Goal: Transaction & Acquisition: Purchase product/service

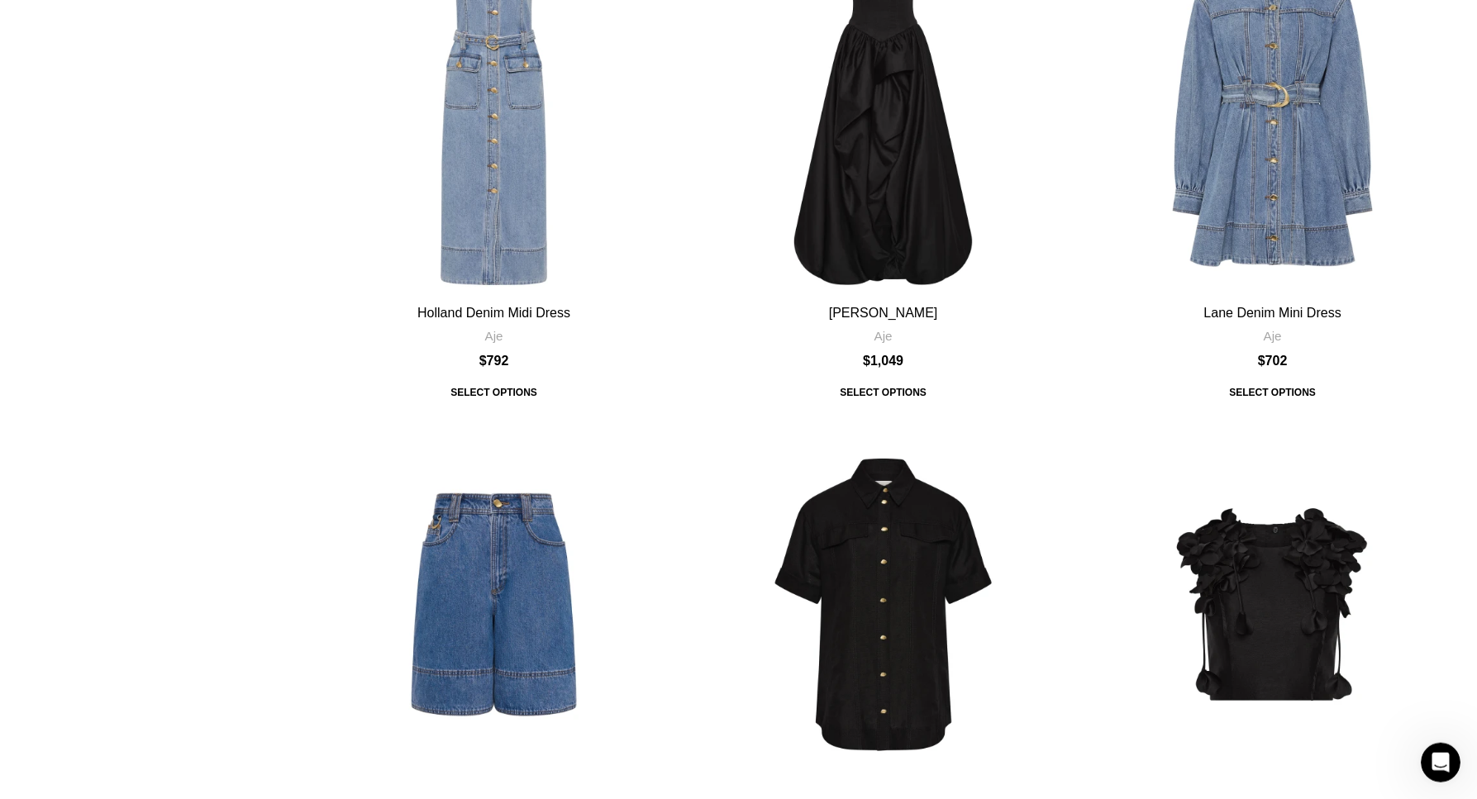
scroll to position [4975, 0]
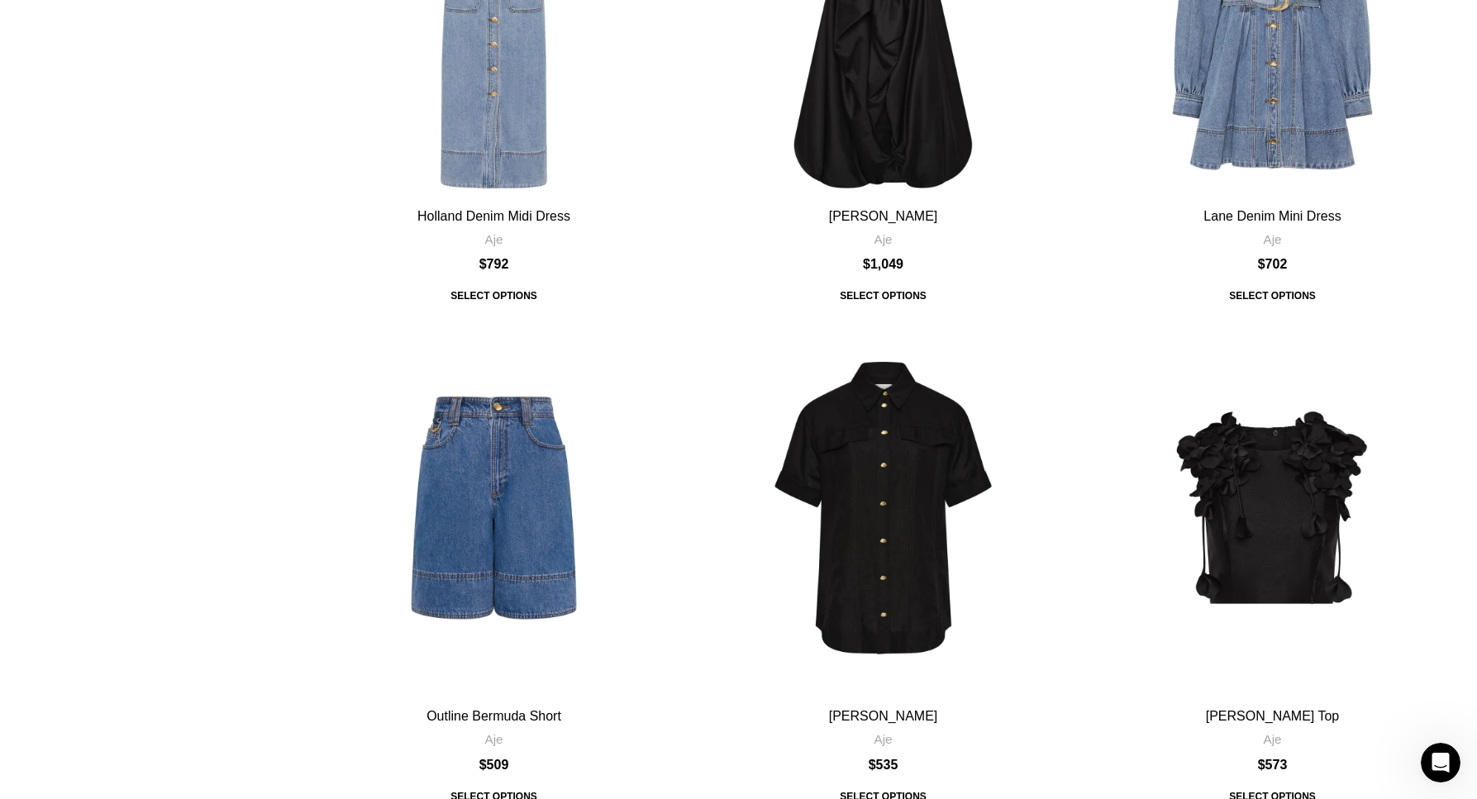
drag, startPoint x: 125, startPoint y: 135, endPoint x: 465, endPoint y: 185, distance: 343.5
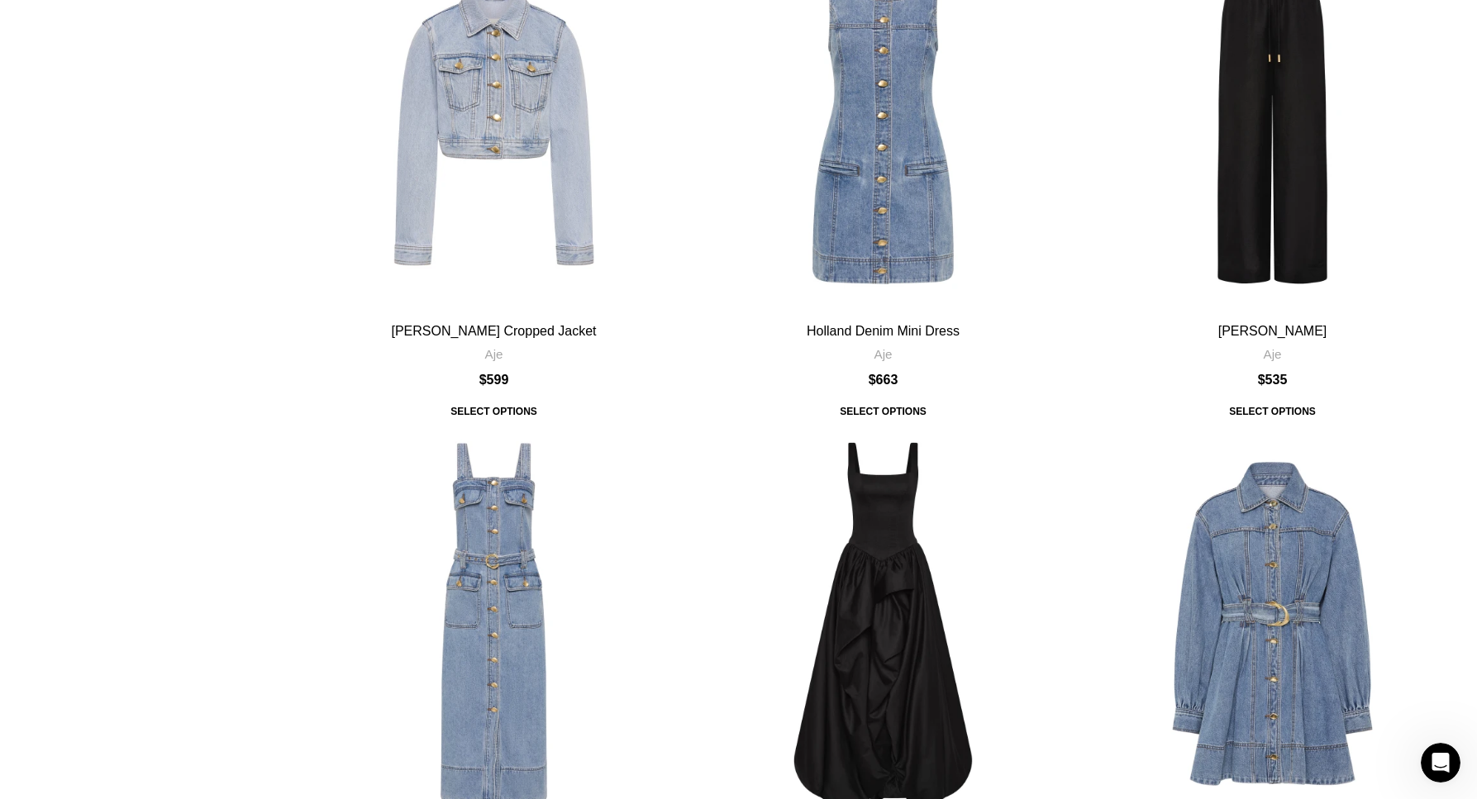
scroll to position [4301, 0]
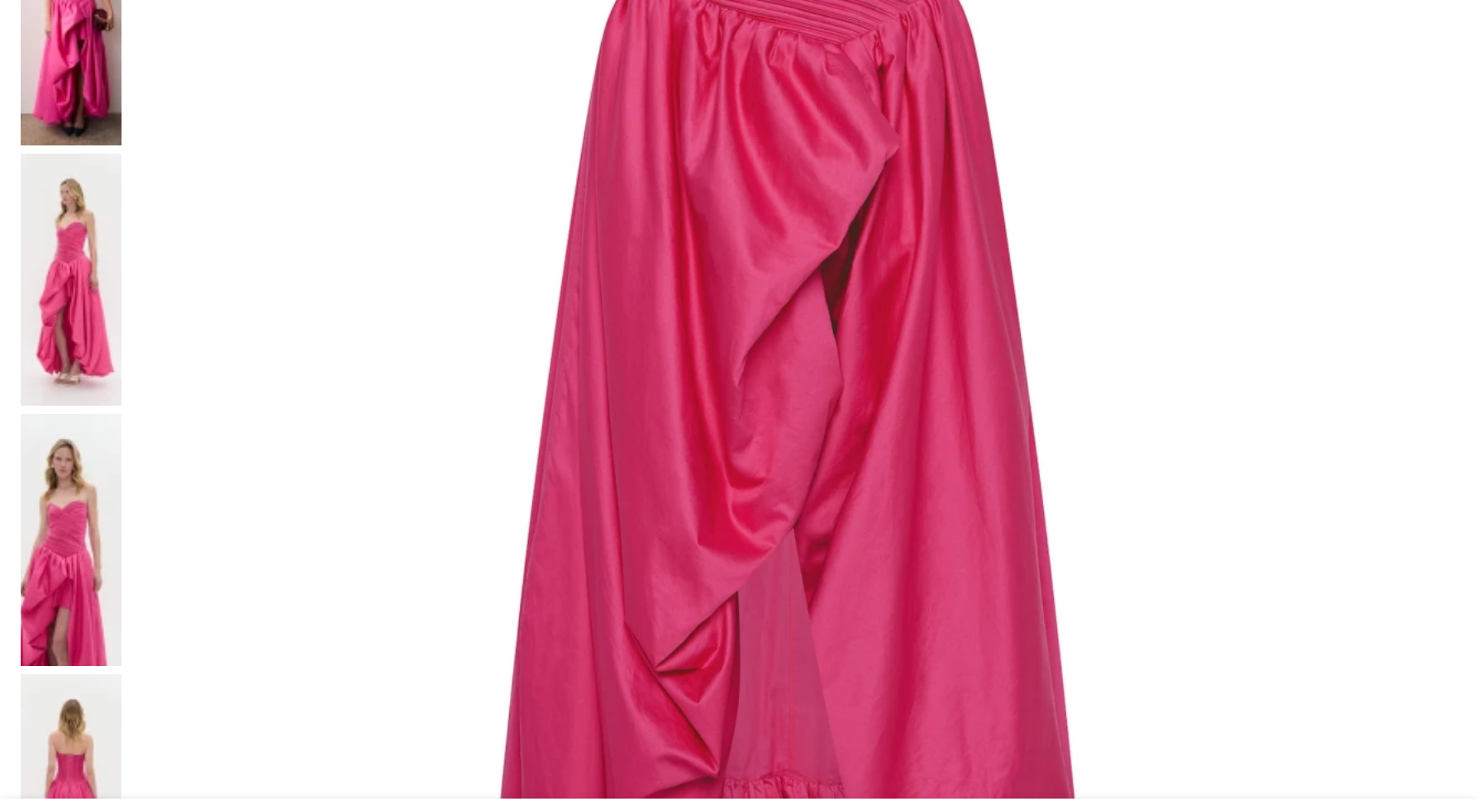
scroll to position [675, 0]
click at [122, 145] on img at bounding box center [71, 19] width 101 height 252
click at [122, 413] on img at bounding box center [71, 539] width 101 height 252
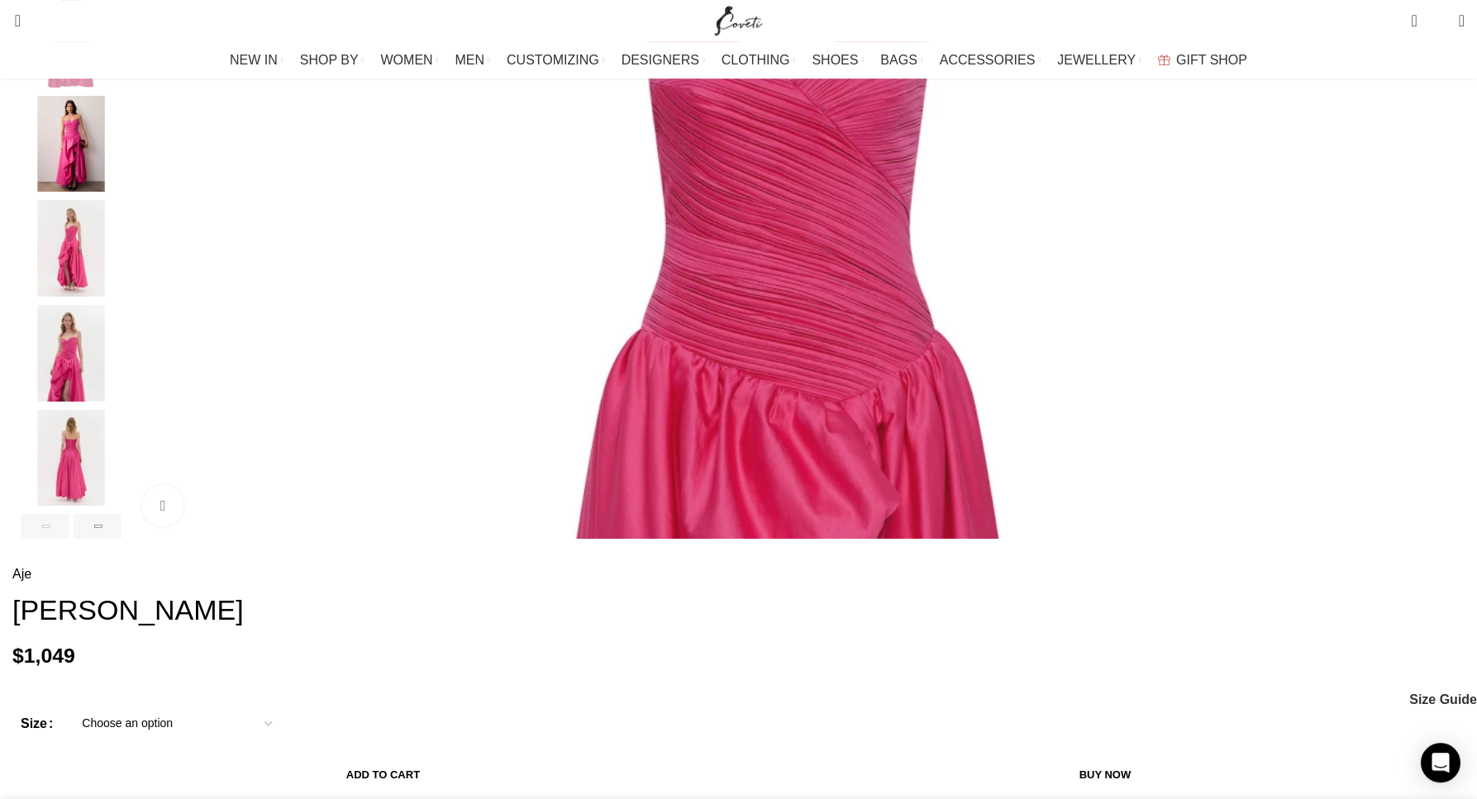
scroll to position [253, 0]
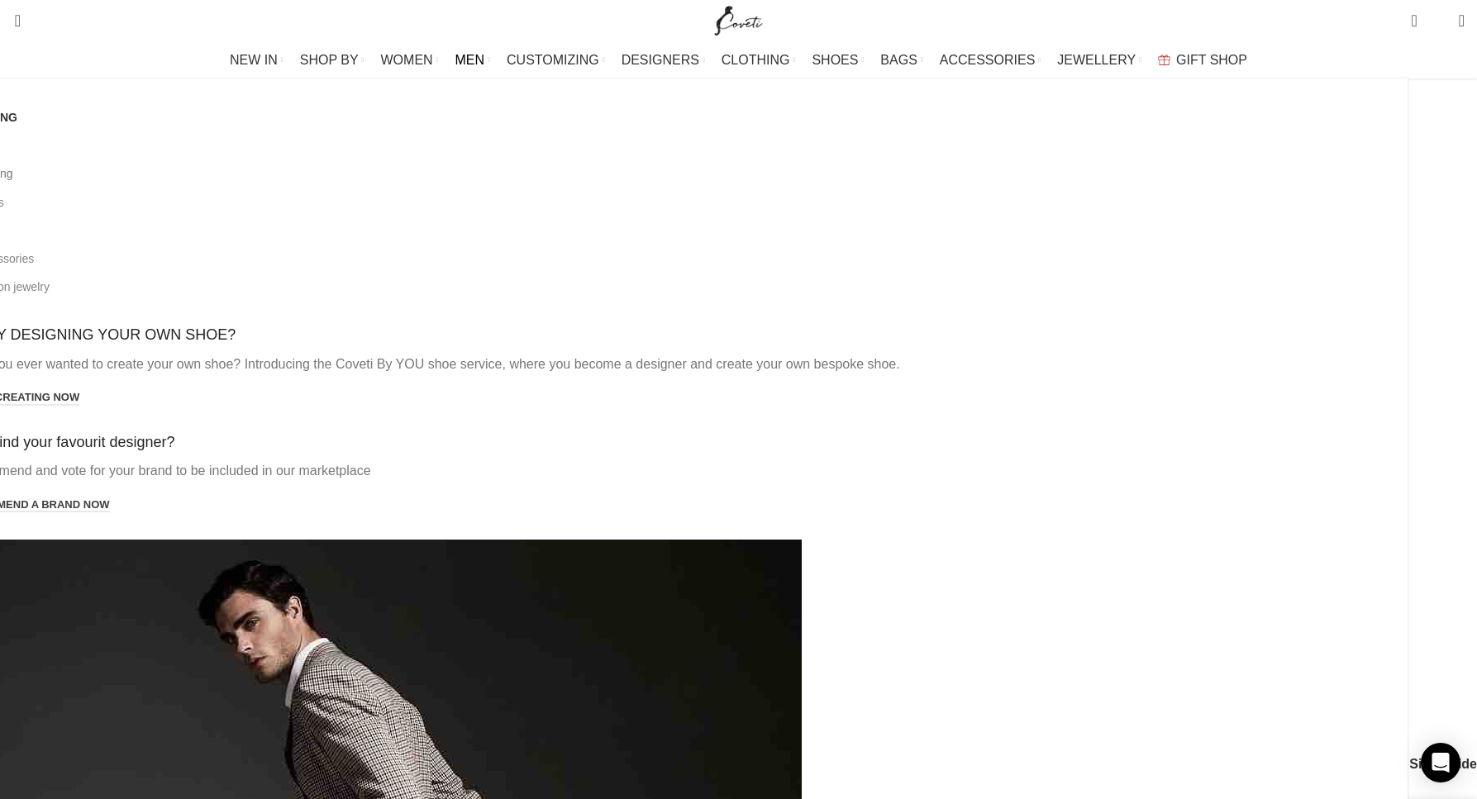
click at [293, 188] on link "All clothing" at bounding box center [676, 174] width 1439 height 28
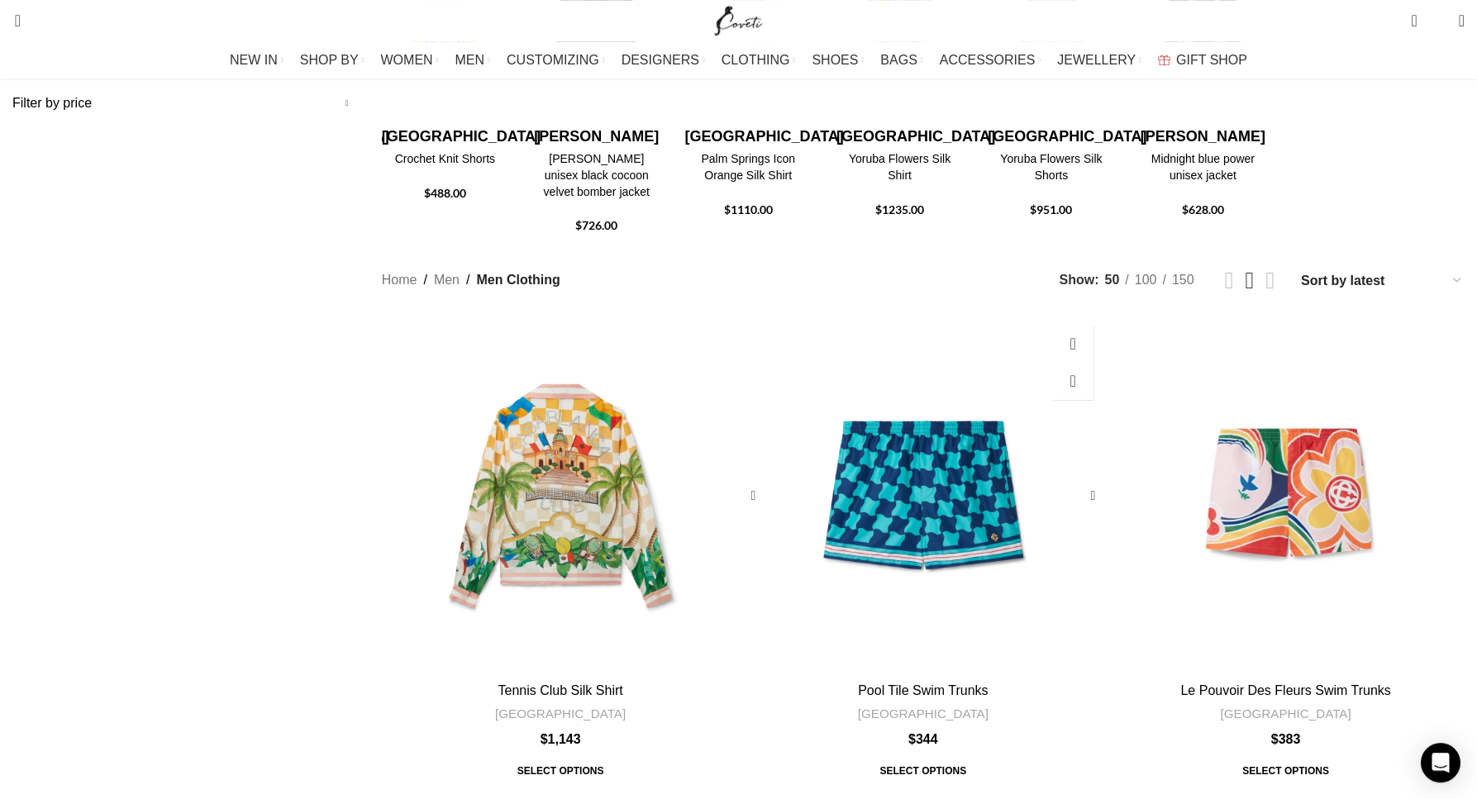
scroll to position [422, 0]
